Goal: Task Accomplishment & Management: Complete application form

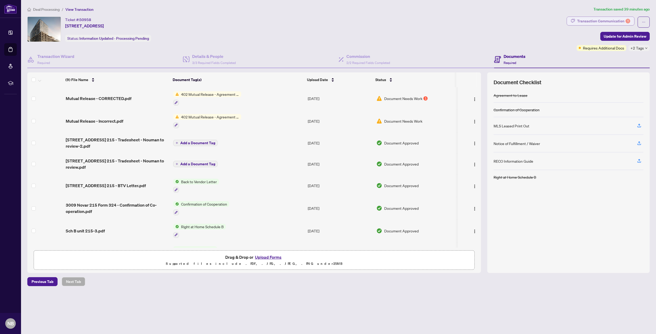
click at [615, 20] on div "Transaction Communication 1" at bounding box center [603, 21] width 53 height 8
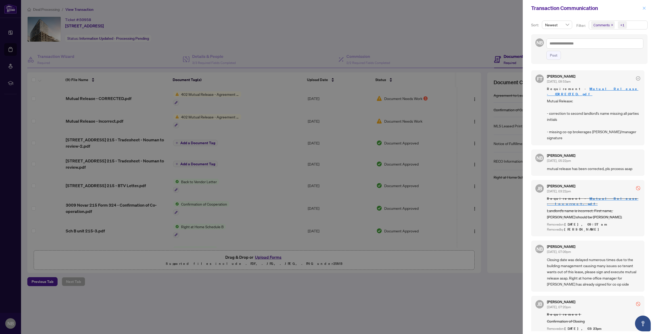
click at [643, 7] on icon "close" at bounding box center [645, 8] width 4 height 4
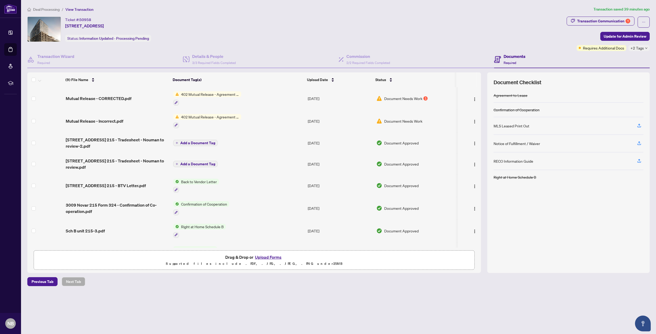
click at [348, 97] on td "[DATE]" at bounding box center [340, 98] width 69 height 23
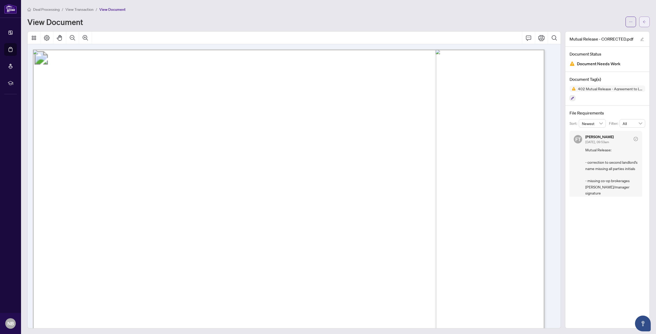
click at [643, 22] on button "button" at bounding box center [644, 22] width 11 height 11
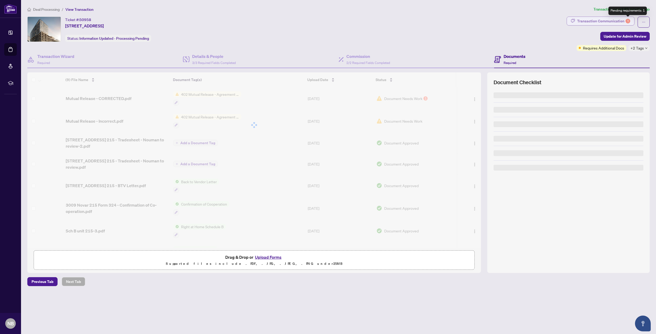
click at [626, 19] on div "Transaction Communication 1" at bounding box center [603, 21] width 53 height 8
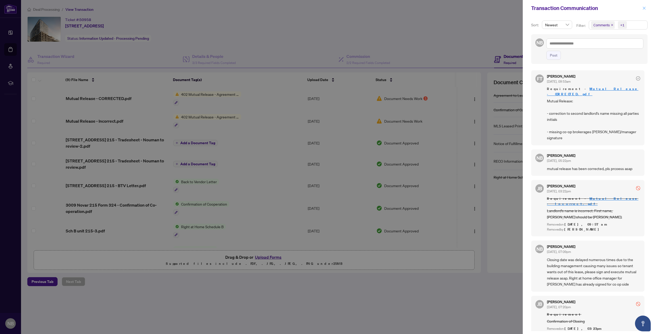
click at [644, 9] on icon "close" at bounding box center [645, 8] width 4 height 4
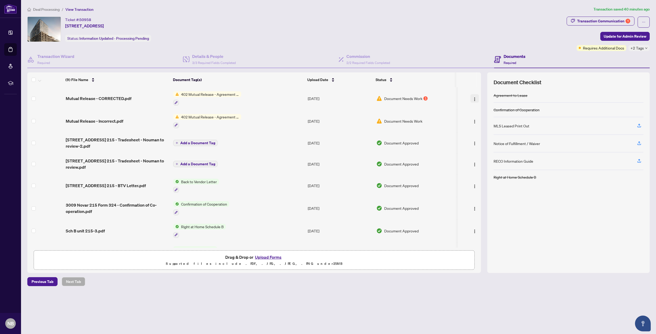
click at [474, 97] on img "button" at bounding box center [475, 99] width 4 height 4
click at [483, 125] on span "Download" at bounding box center [499, 125] width 50 height 6
click at [274, 258] on button "Upload Forms" at bounding box center [268, 256] width 30 height 7
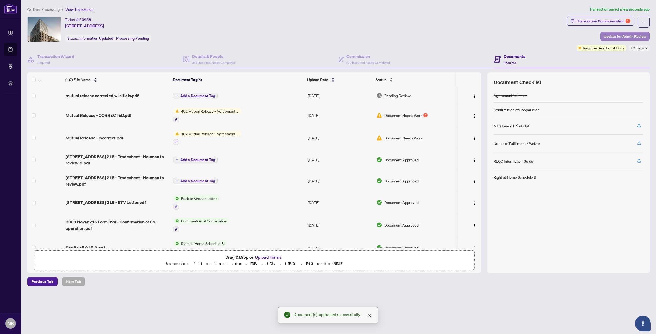
click at [625, 32] on span "Update for Admin Review" at bounding box center [625, 36] width 43 height 8
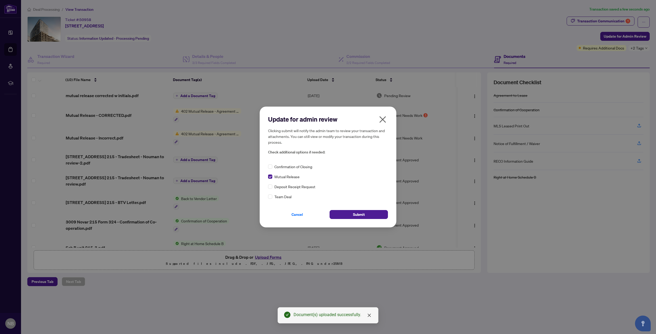
click at [358, 207] on div "Cancel Submit" at bounding box center [328, 210] width 120 height 15
click at [358, 211] on span "Submit" at bounding box center [359, 214] width 12 height 8
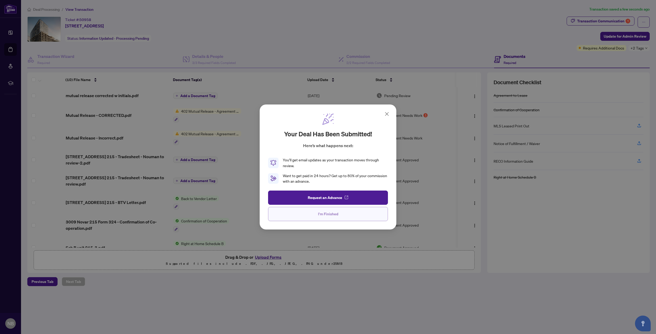
click at [345, 213] on button "I'm Finished" at bounding box center [328, 214] width 120 height 14
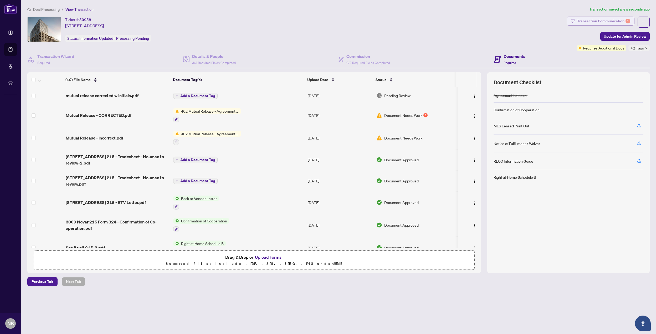
click at [598, 20] on div "Transaction Communication 1" at bounding box center [603, 21] width 53 height 8
